Goal: Use online tool/utility: Utilize a website feature to perform a specific function

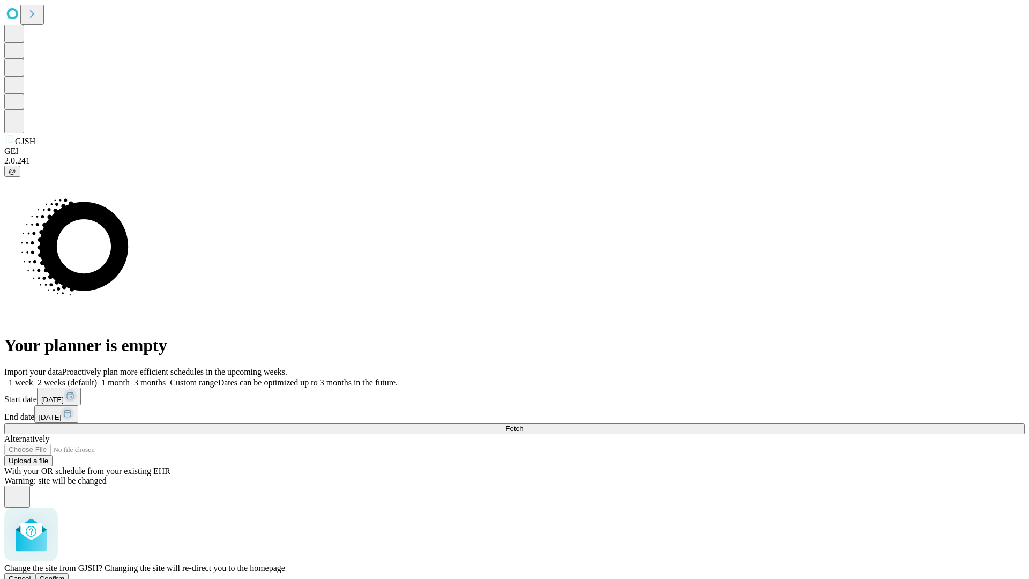
click at [65, 574] on span "Confirm" at bounding box center [52, 578] width 25 height 8
click at [97, 378] on label "2 weeks (default)" at bounding box center [65, 382] width 64 height 9
click at [523, 424] on span "Fetch" at bounding box center [514, 428] width 18 height 8
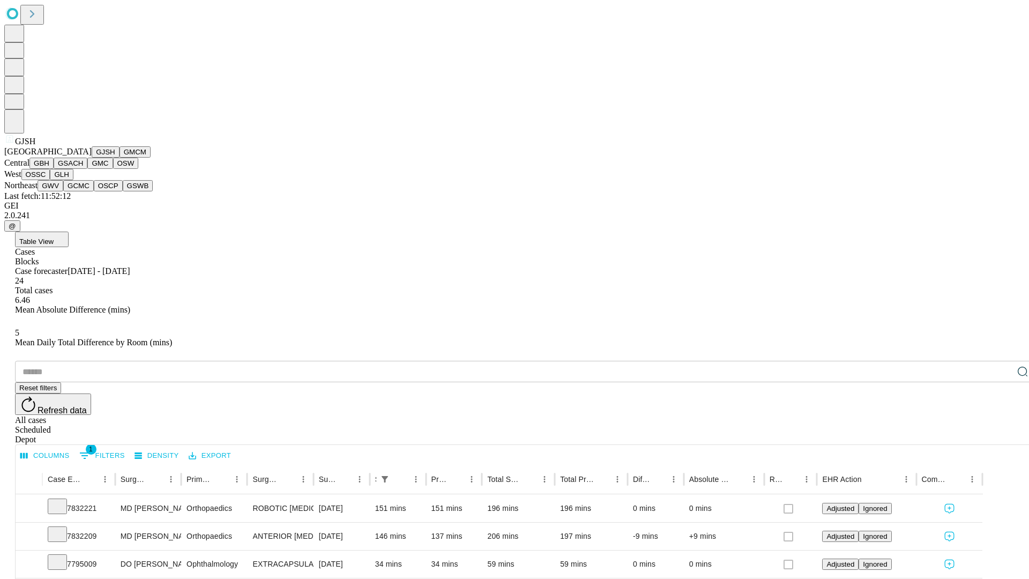
click at [119, 158] on button "GMCM" at bounding box center [134, 151] width 31 height 11
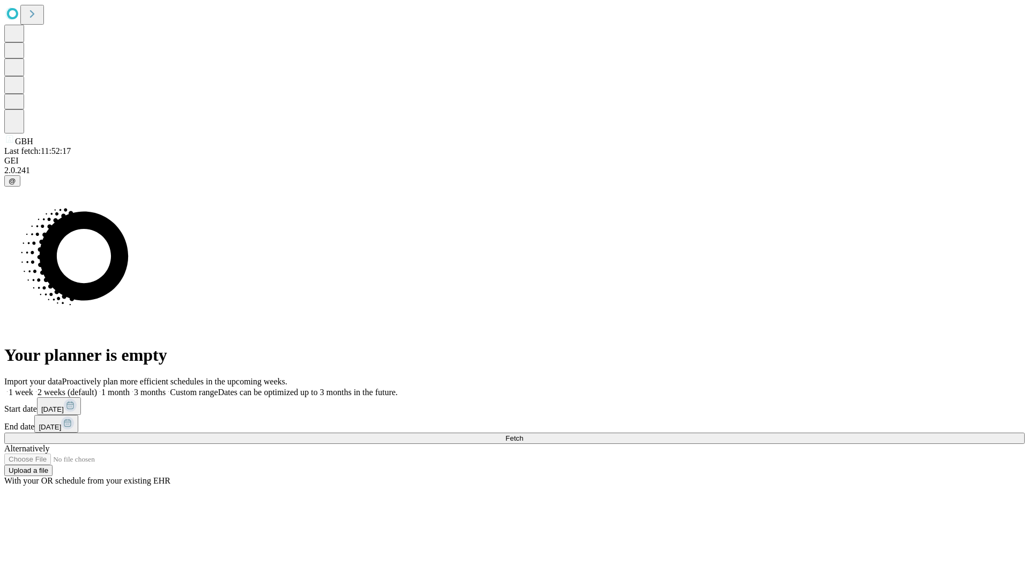
click at [97, 387] on label "2 weeks (default)" at bounding box center [65, 391] width 64 height 9
click at [523, 434] on span "Fetch" at bounding box center [514, 438] width 18 height 8
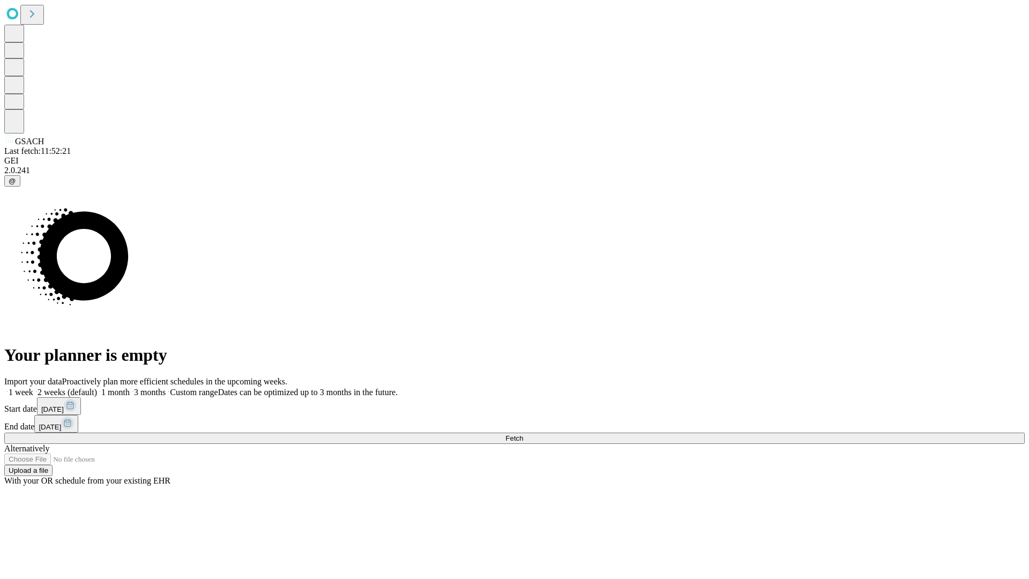
click at [523, 434] on span "Fetch" at bounding box center [514, 438] width 18 height 8
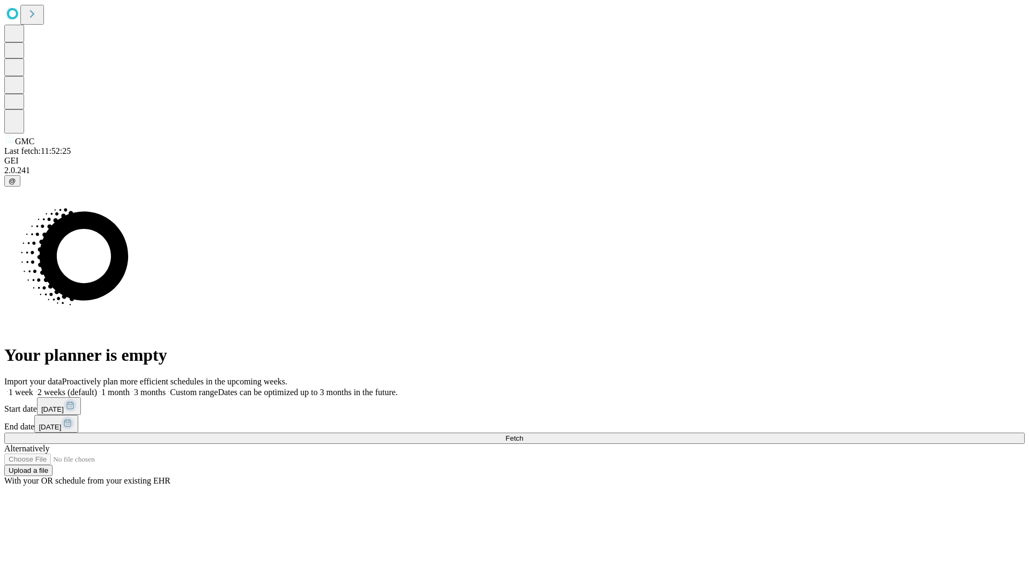
click at [523, 434] on span "Fetch" at bounding box center [514, 438] width 18 height 8
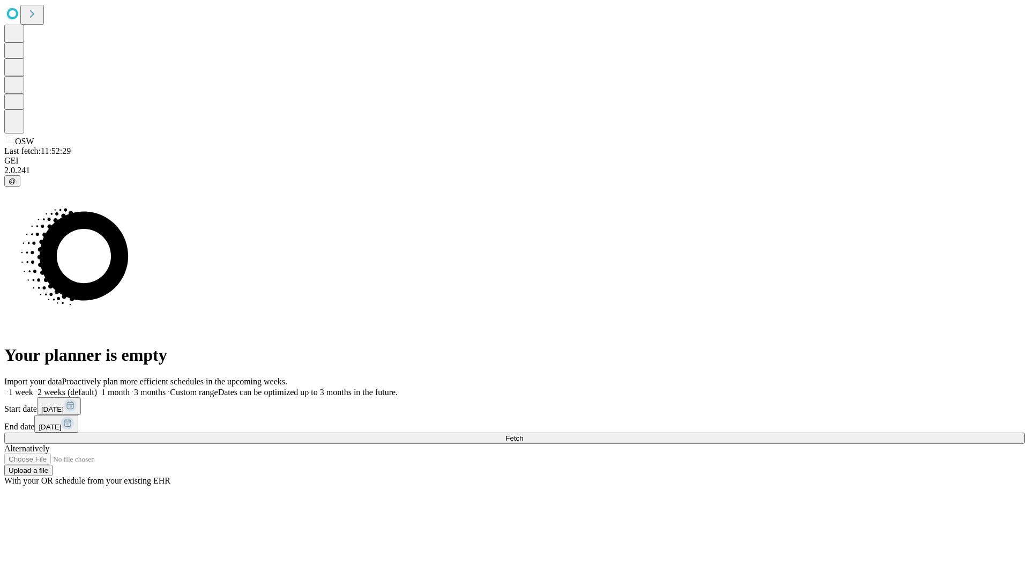
click at [523, 434] on span "Fetch" at bounding box center [514, 438] width 18 height 8
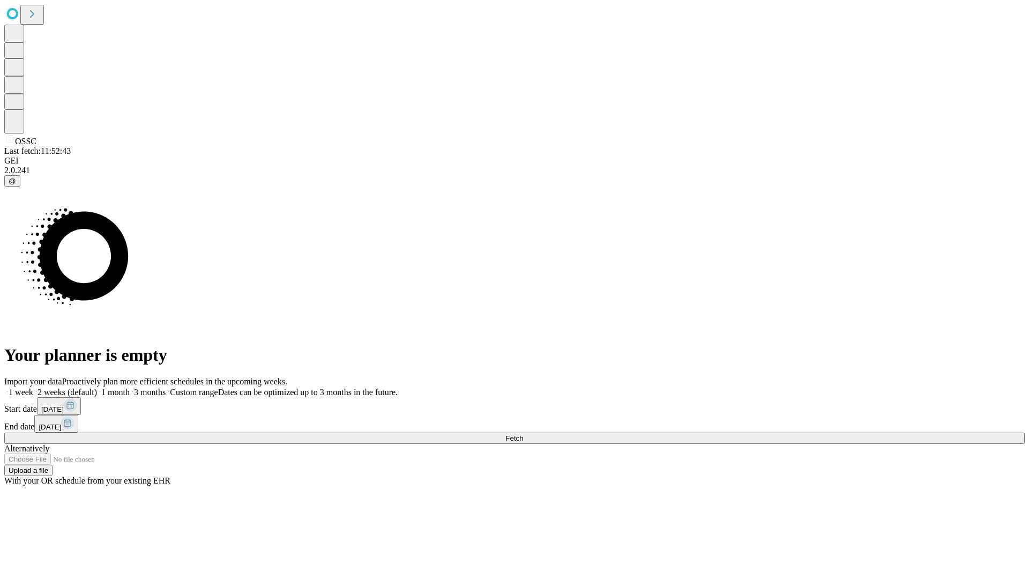
click at [97, 387] on label "2 weeks (default)" at bounding box center [65, 391] width 64 height 9
click at [523, 434] on span "Fetch" at bounding box center [514, 438] width 18 height 8
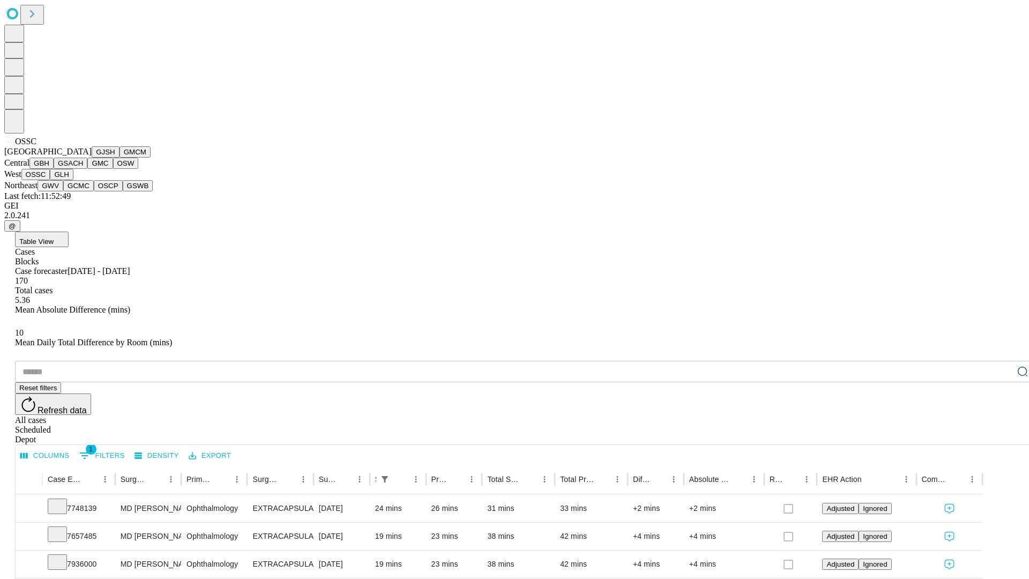
click at [73, 180] on button "GLH" at bounding box center [61, 174] width 23 height 11
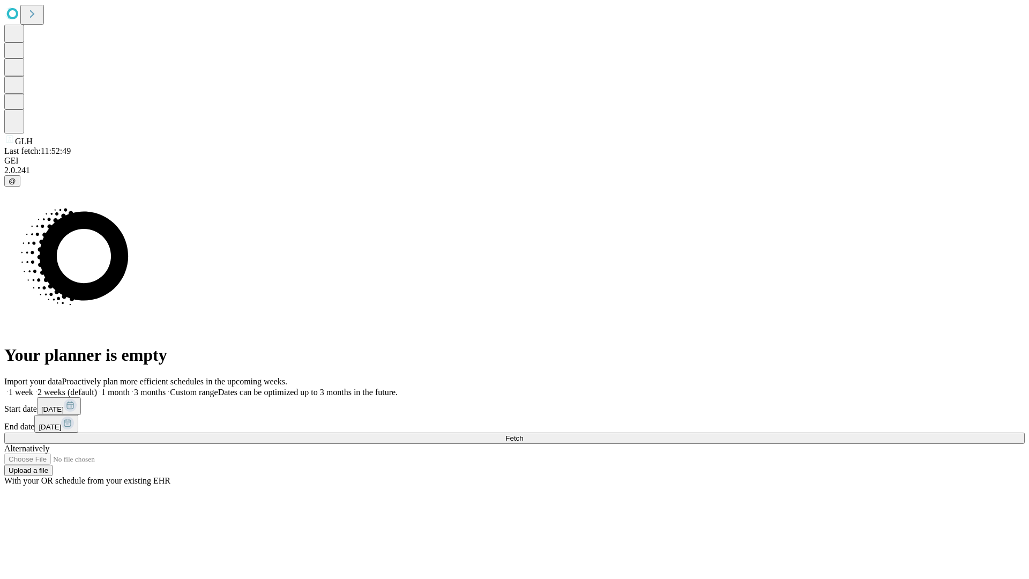
click at [97, 387] on label "2 weeks (default)" at bounding box center [65, 391] width 64 height 9
click at [523, 434] on span "Fetch" at bounding box center [514, 438] width 18 height 8
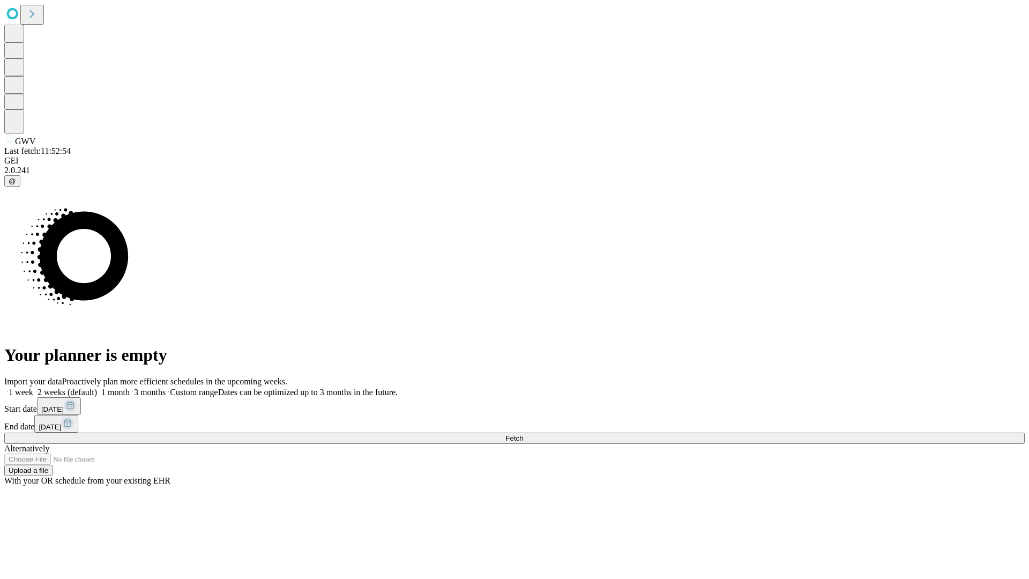
click at [97, 387] on label "2 weeks (default)" at bounding box center [65, 391] width 64 height 9
click at [523, 434] on span "Fetch" at bounding box center [514, 438] width 18 height 8
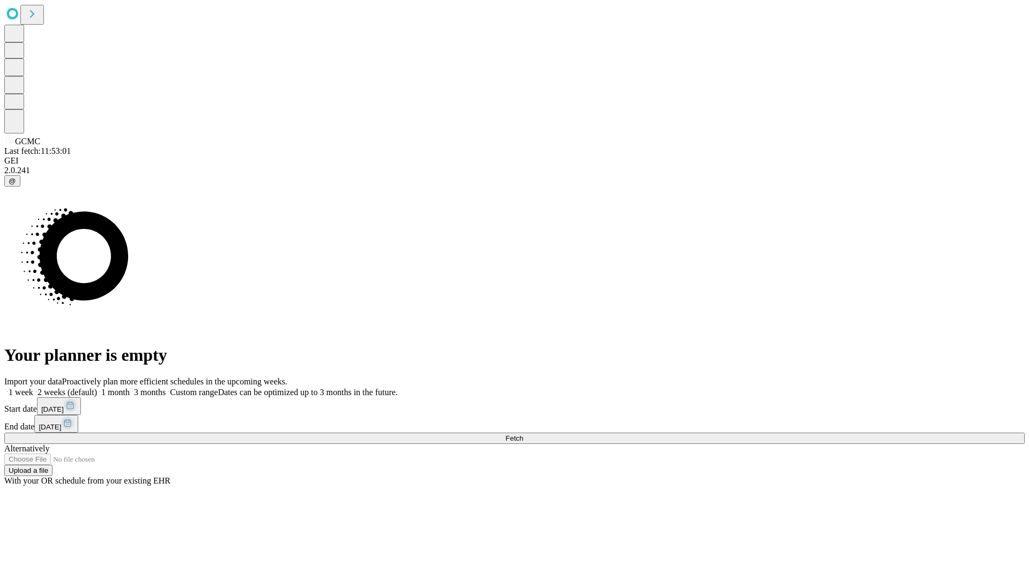
click at [97, 387] on label "2 weeks (default)" at bounding box center [65, 391] width 64 height 9
click at [523, 434] on span "Fetch" at bounding box center [514, 438] width 18 height 8
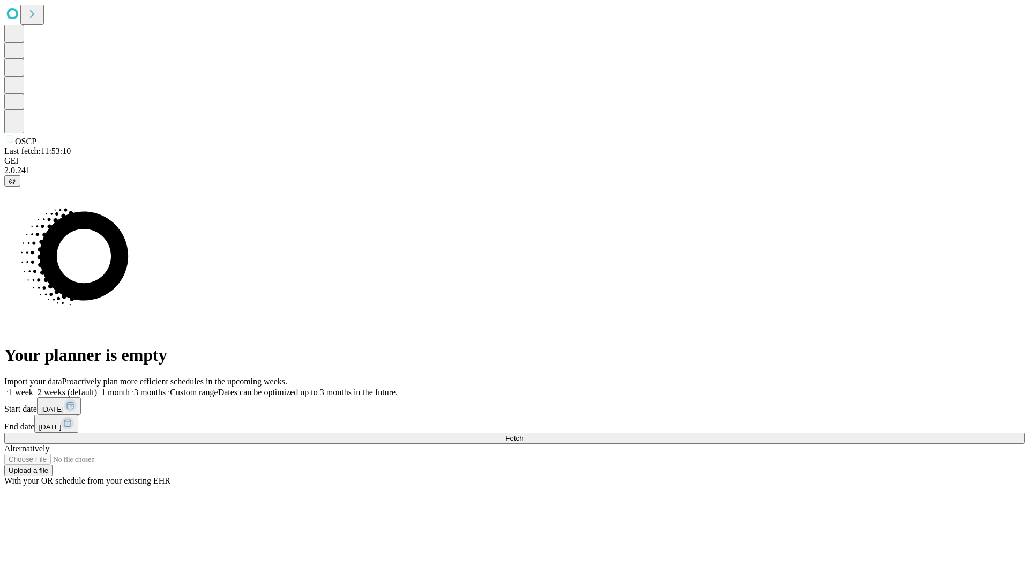
click at [97, 387] on label "2 weeks (default)" at bounding box center [65, 391] width 64 height 9
click at [523, 434] on span "Fetch" at bounding box center [514, 438] width 18 height 8
